Goal: Information Seeking & Learning: Check status

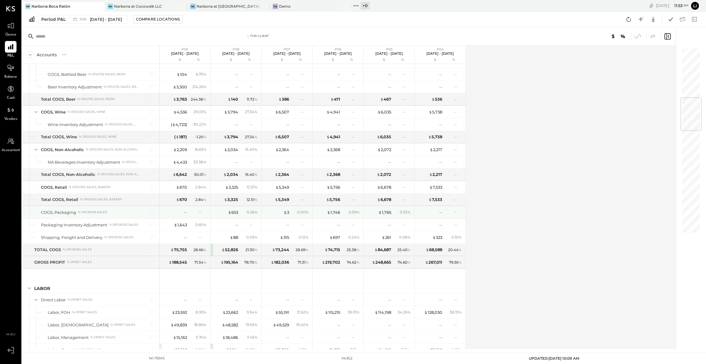
scroll to position [423, 0]
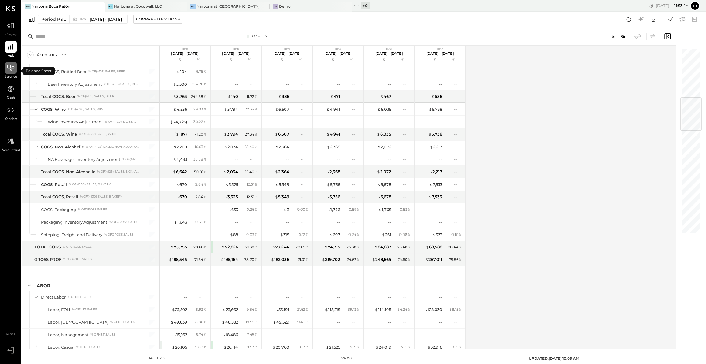
click at [13, 69] on icon at bounding box center [11, 68] width 8 height 8
